Goal: Check status: Check status

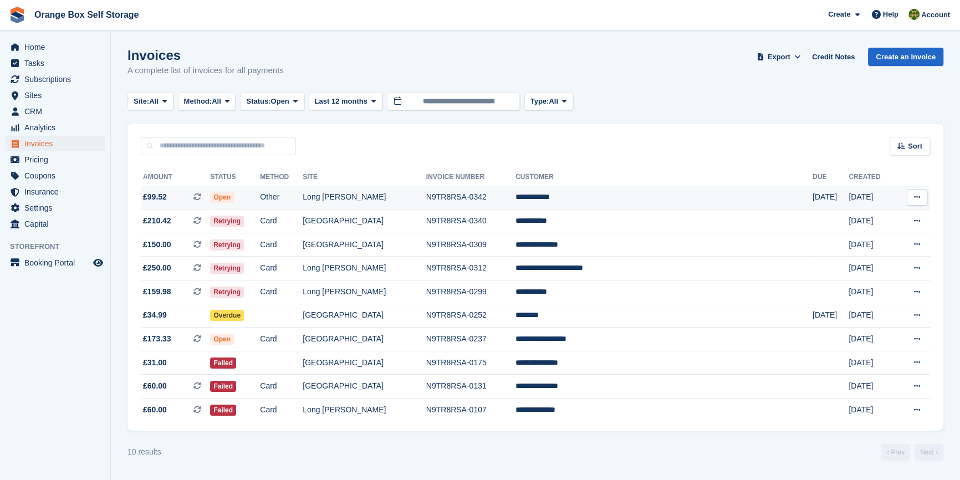
click at [400, 191] on td "Long [PERSON_NAME]" at bounding box center [364, 198] width 123 height 24
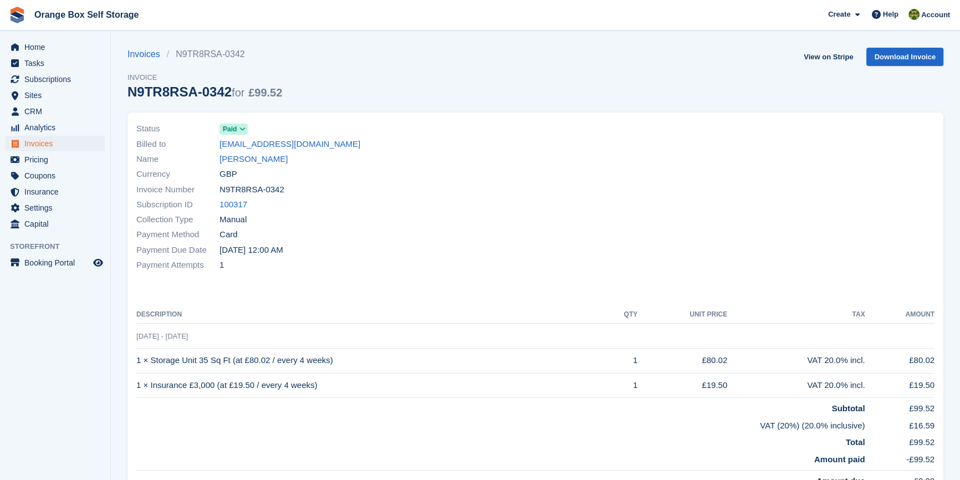
click at [418, 205] on div "Subscription ID 100317" at bounding box center [332, 204] width 392 height 15
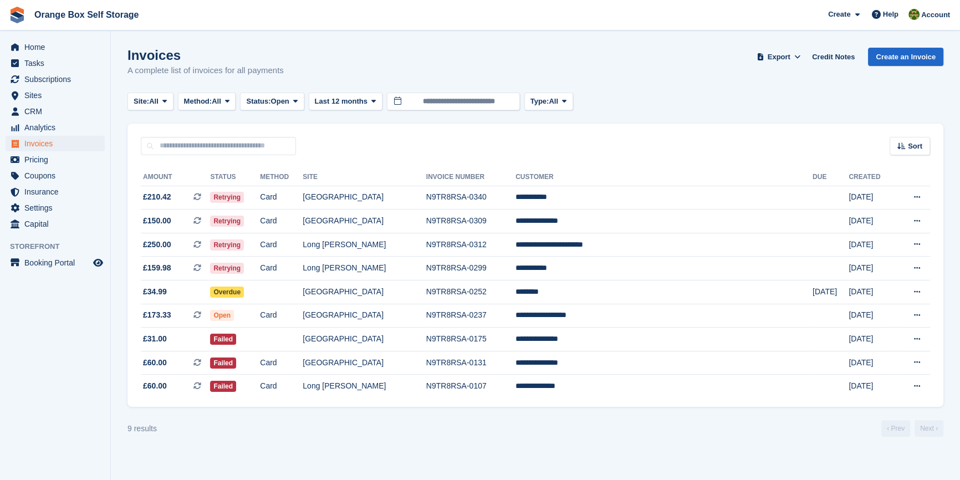
click at [432, 441] on section "Invoices A complete list of invoices for all payments Export Export Invoices Ex…" at bounding box center [535, 240] width 849 height 480
